Goal: Transaction & Acquisition: Purchase product/service

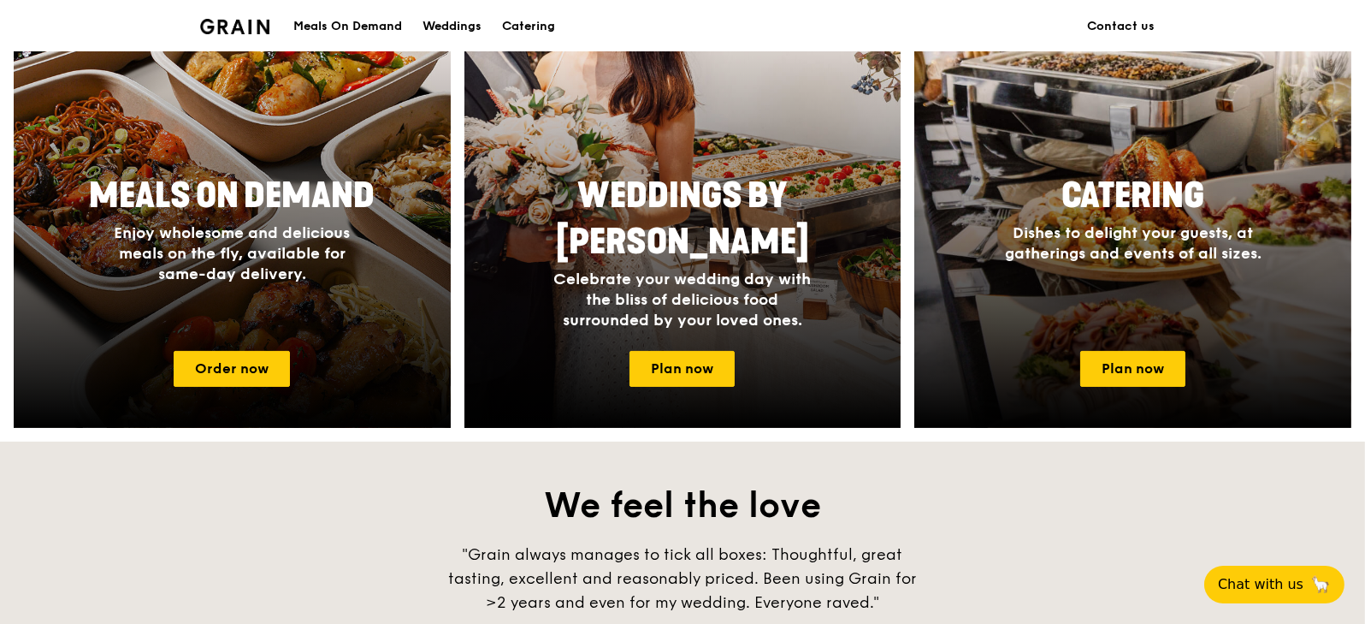
scroll to position [771, 0]
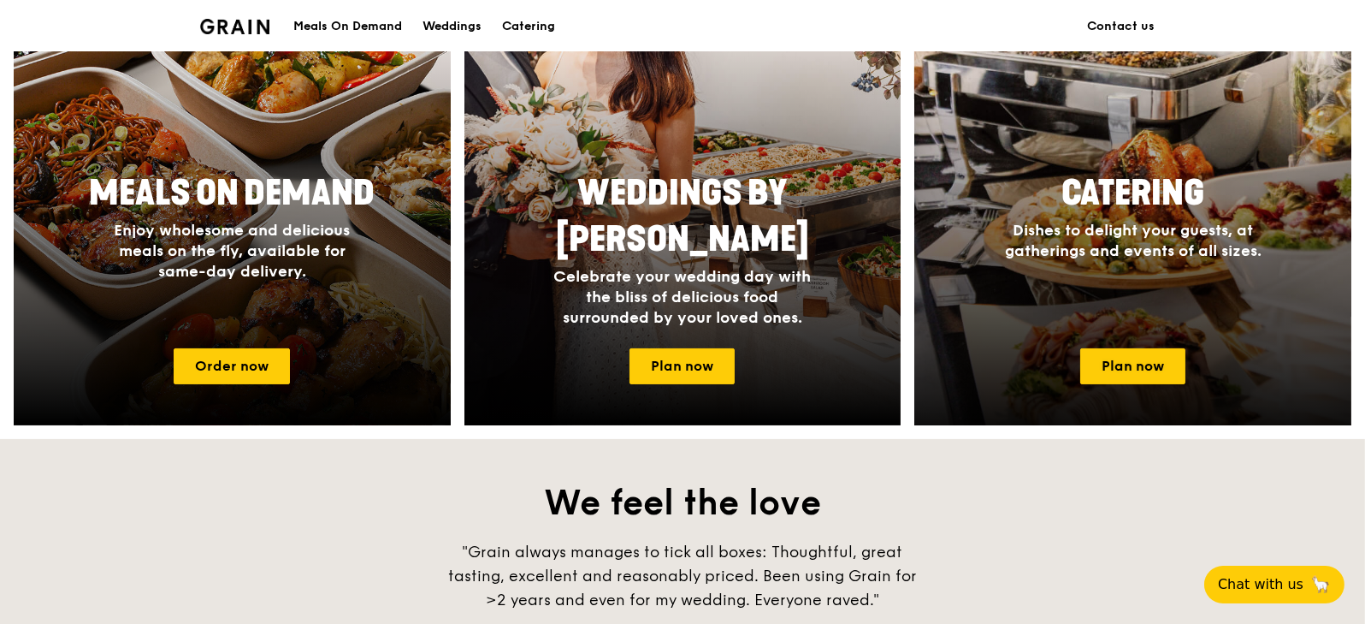
click at [1175, 205] on span "Catering" at bounding box center [1132, 193] width 143 height 41
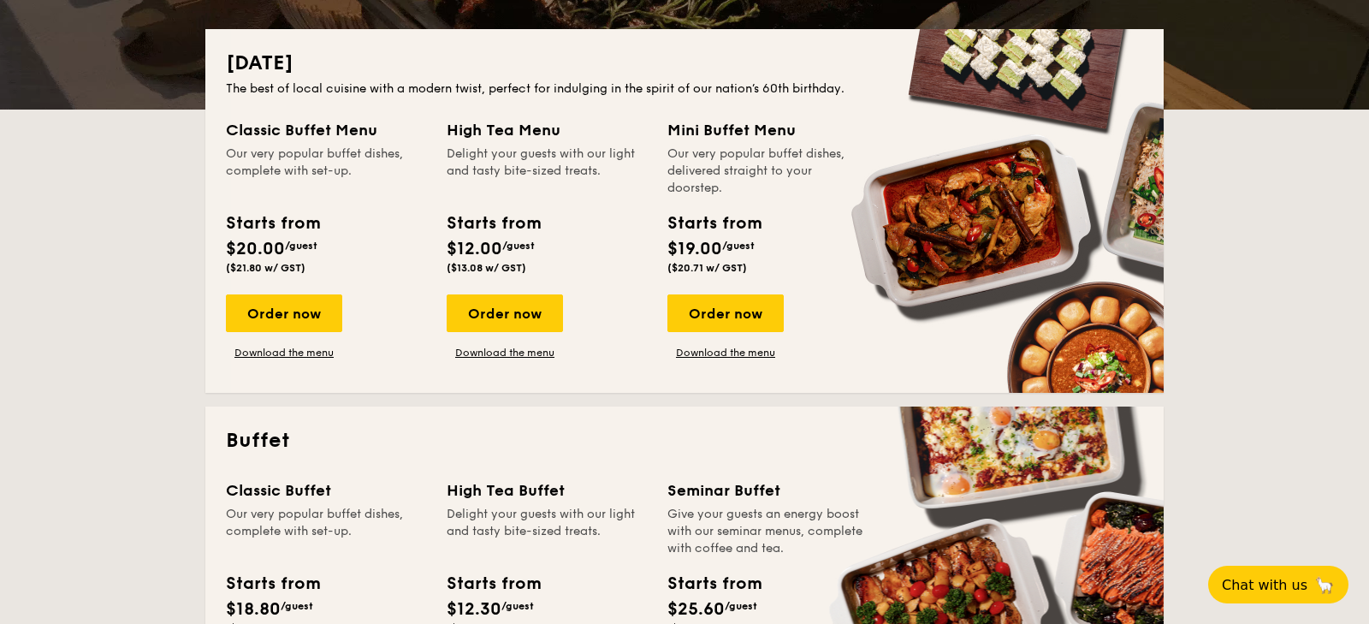
scroll to position [372, 0]
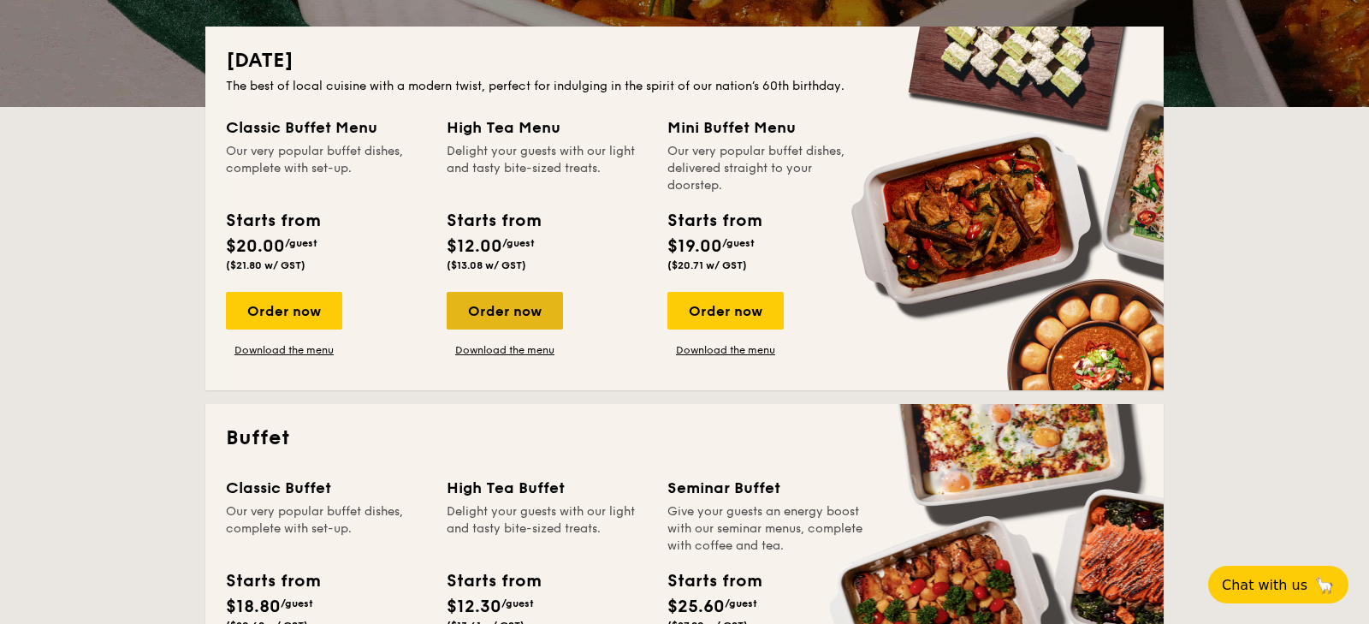
click at [485, 324] on div "Order now" at bounding box center [504, 311] width 116 height 38
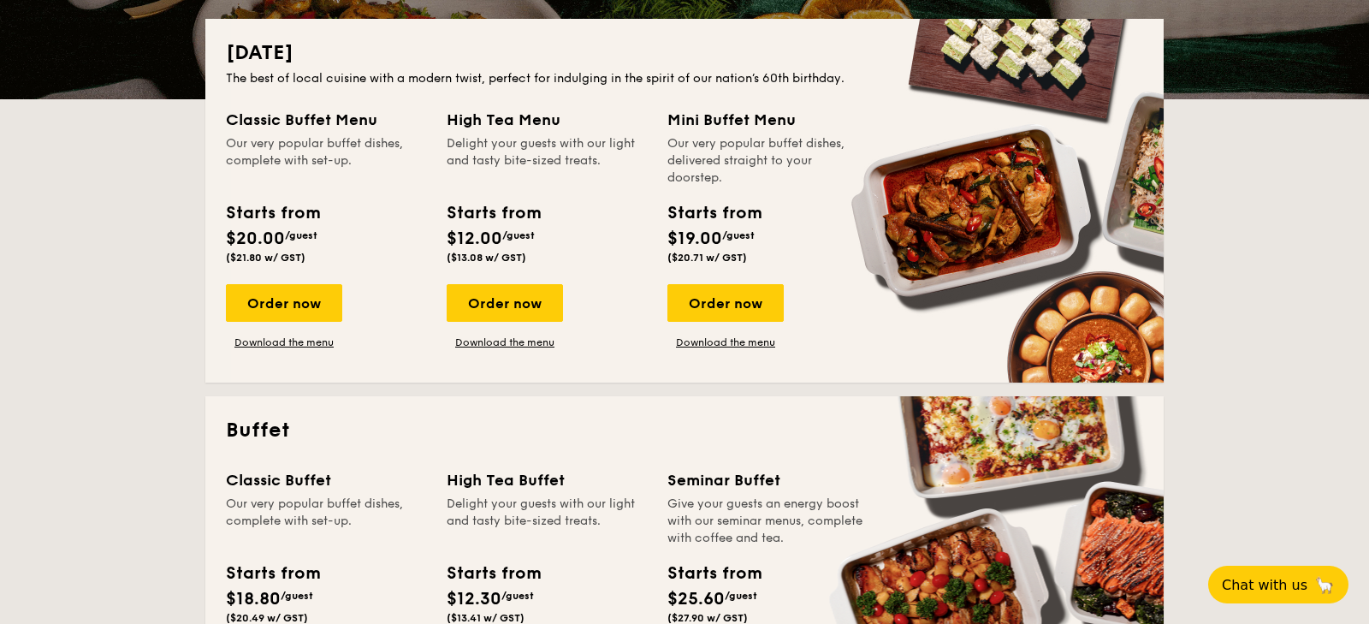
scroll to position [371, 0]
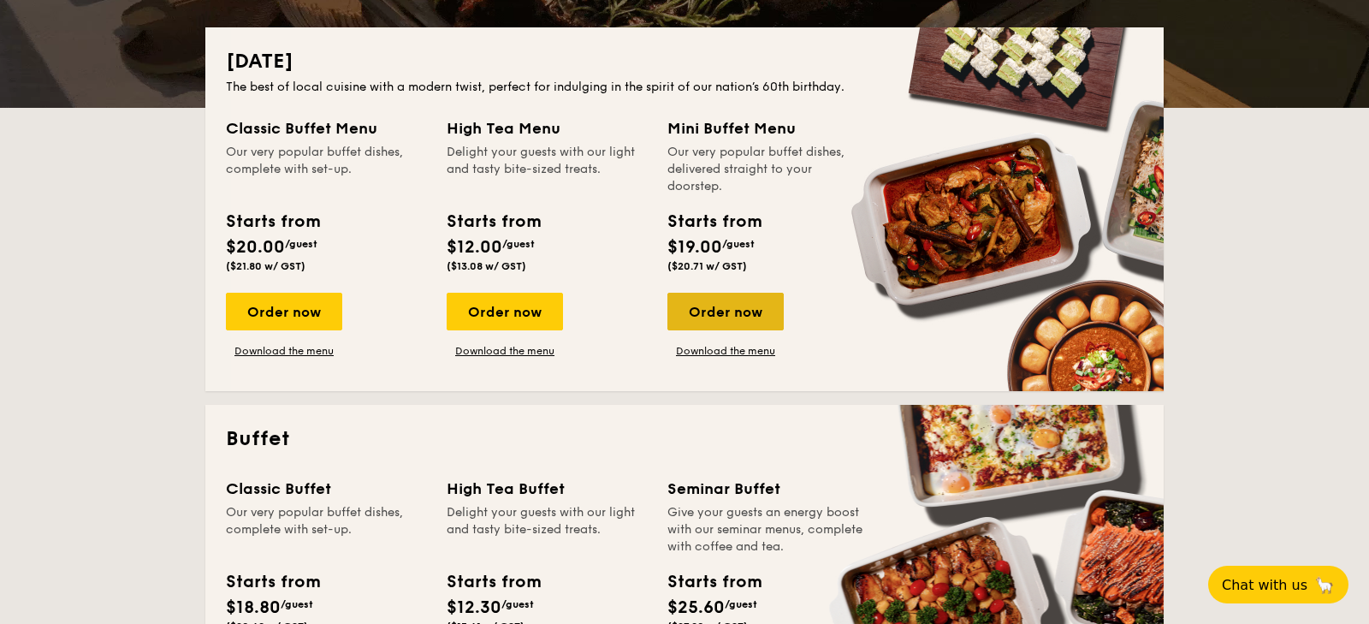
click at [712, 313] on div "Order now" at bounding box center [725, 312] width 116 height 38
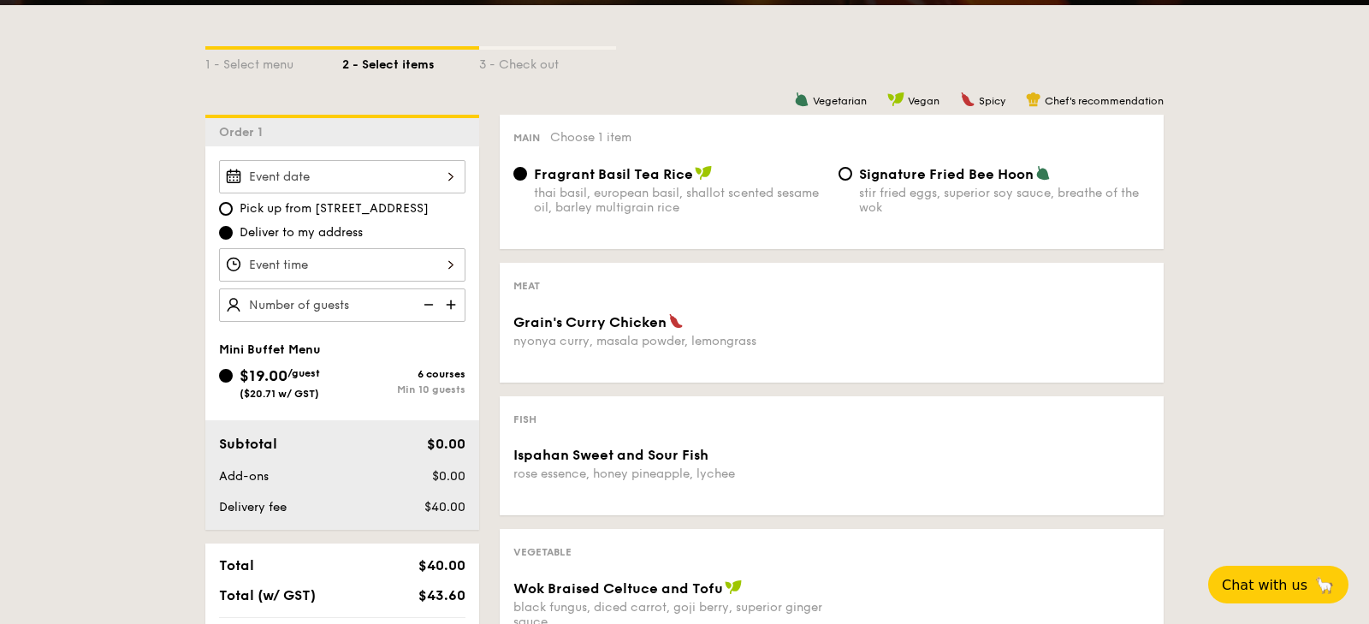
scroll to position [369, 0]
